Goal: Task Accomplishment & Management: Manage account settings

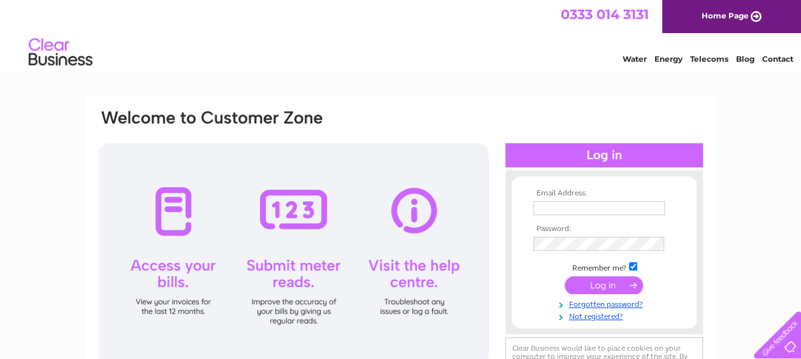
type input "yettfarm@btinternet.com"
click at [606, 279] on input "submit" at bounding box center [603, 285] width 78 height 18
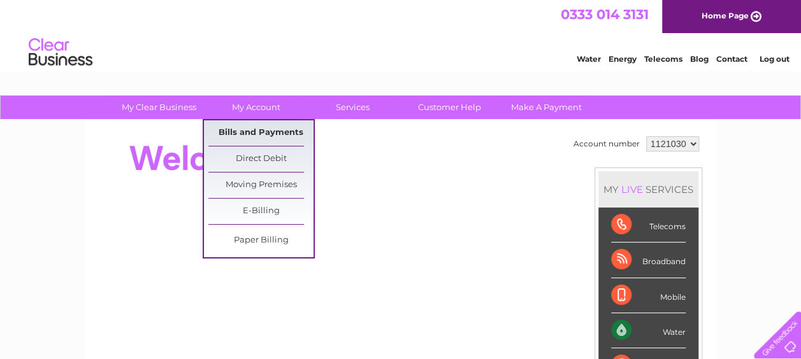
click at [269, 136] on link "Bills and Payments" at bounding box center [260, 132] width 105 height 25
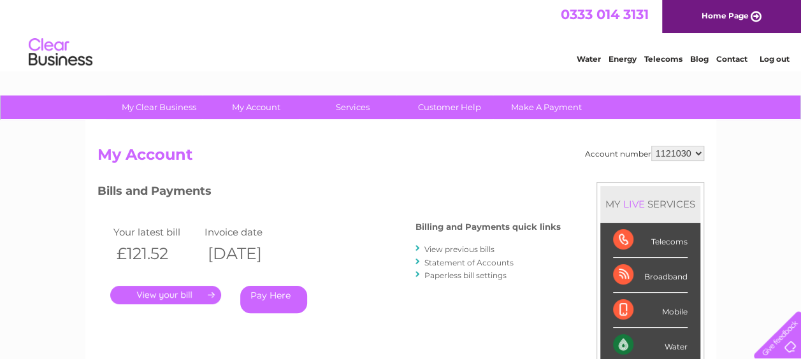
click at [169, 295] on link "." at bounding box center [165, 295] width 111 height 18
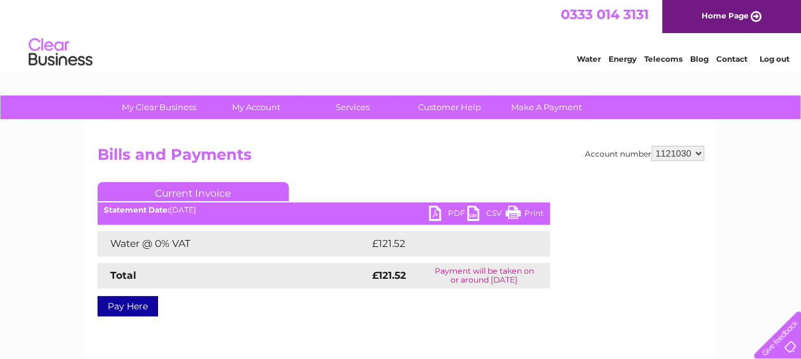
click at [434, 211] on link "PDF" at bounding box center [448, 215] width 38 height 18
